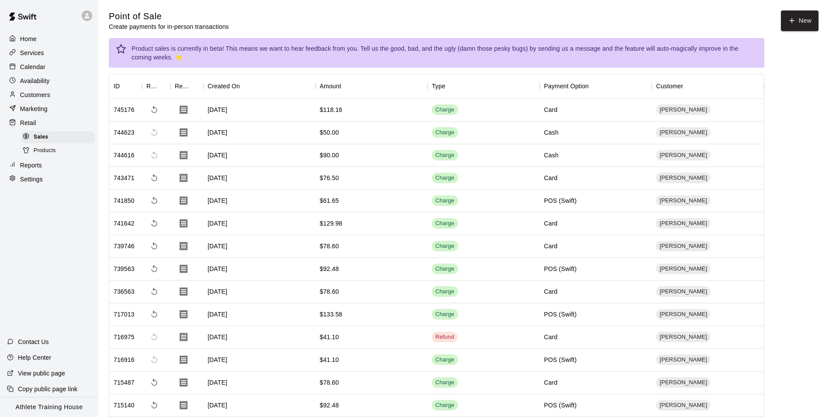
click at [45, 49] on div "Services" at bounding box center [49, 52] width 84 height 13
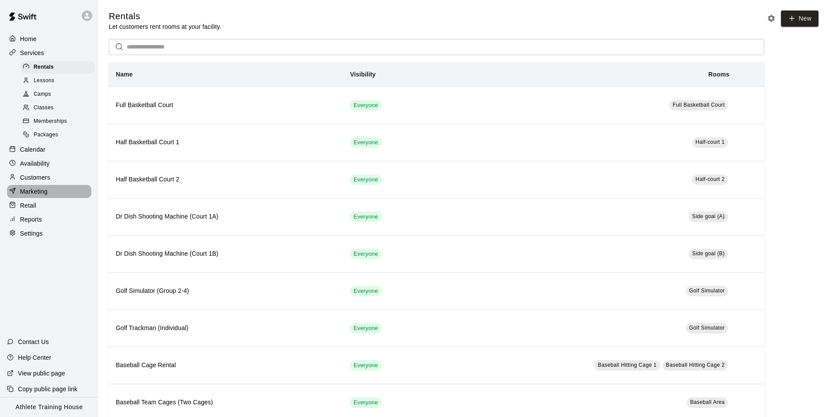
click at [41, 196] on p "Marketing" at bounding box center [34, 191] width 28 height 9
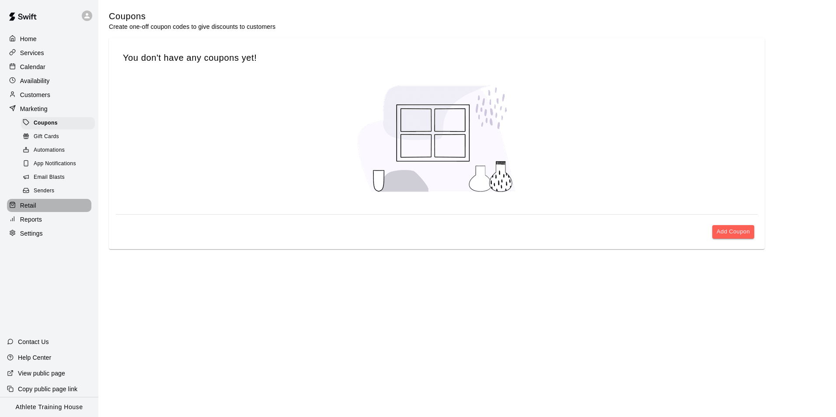
click at [42, 212] on div "Retail" at bounding box center [49, 205] width 84 height 13
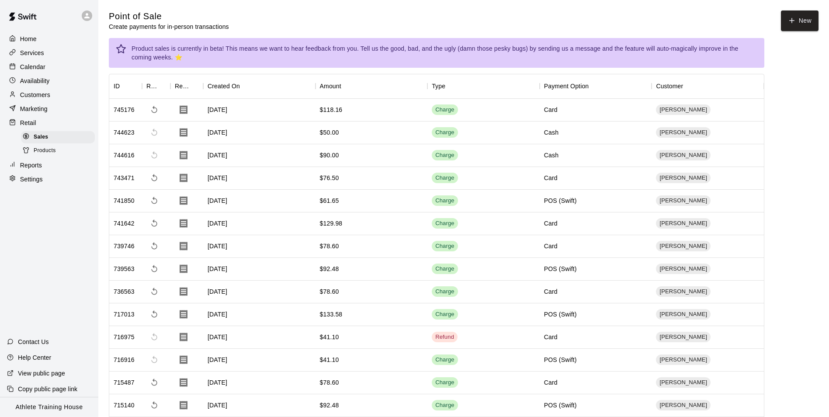
click at [46, 73] on div "Calendar" at bounding box center [49, 66] width 84 height 13
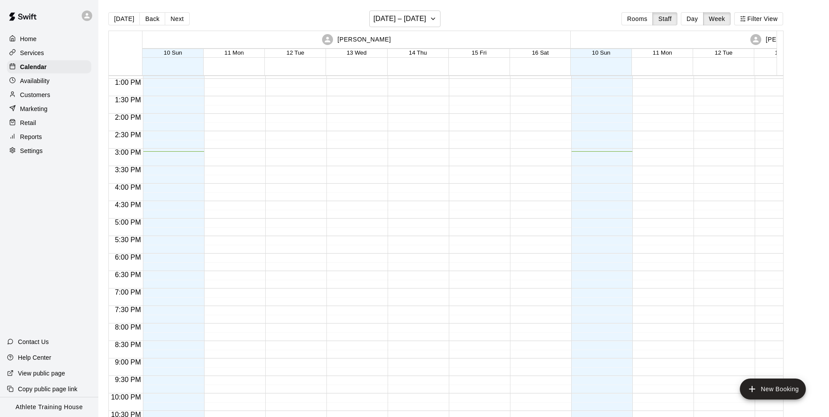
scroll to position [451, 0]
click at [32, 108] on p "Marketing" at bounding box center [34, 108] width 28 height 9
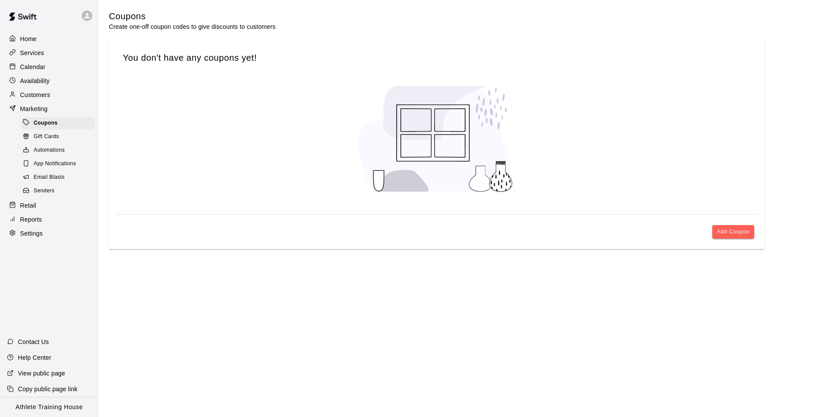
click at [34, 210] on p "Retail" at bounding box center [28, 205] width 16 height 9
